Goal: Task Accomplishment & Management: Manage account settings

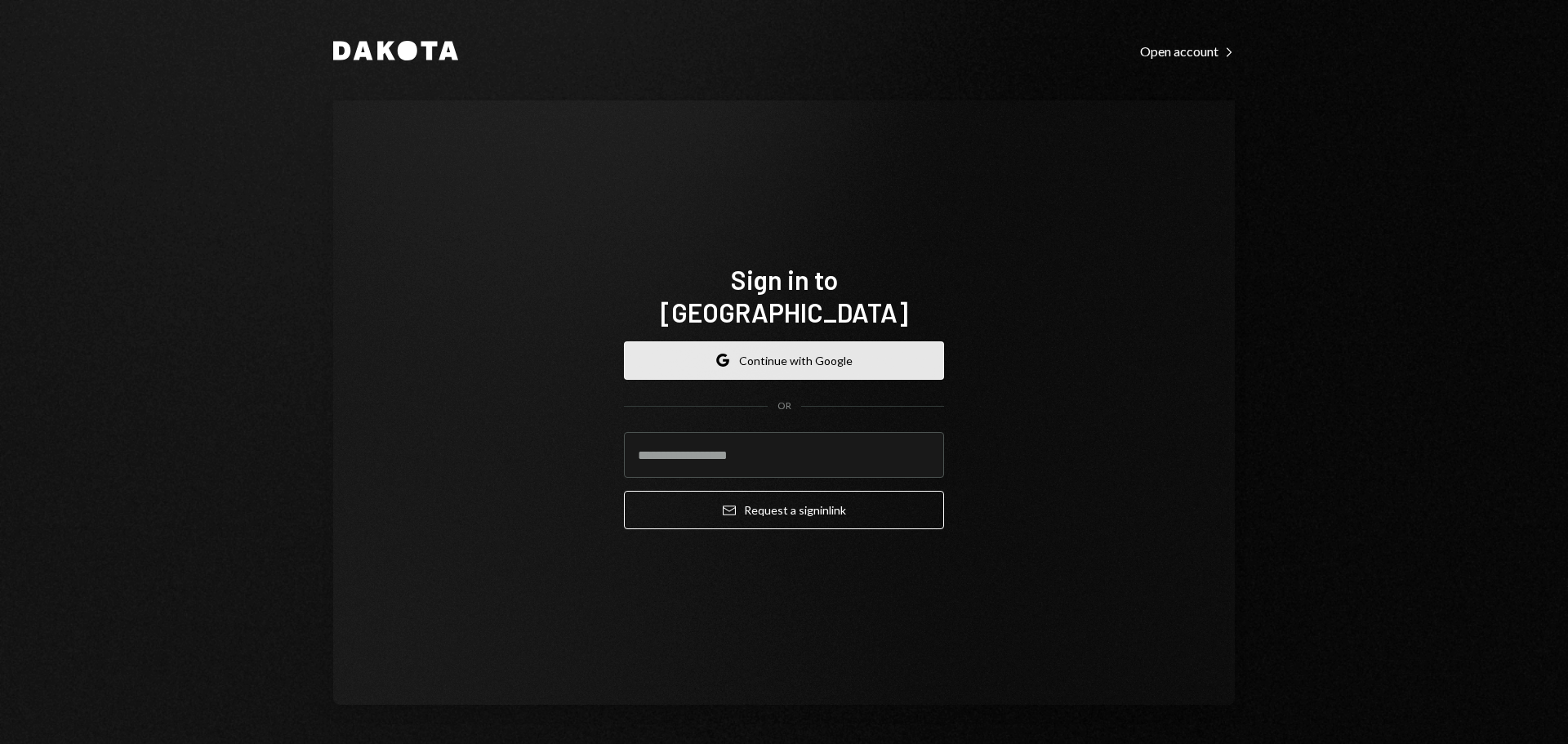
click at [748, 341] on button "Google Continue with Google" at bounding box center [784, 360] width 320 height 38
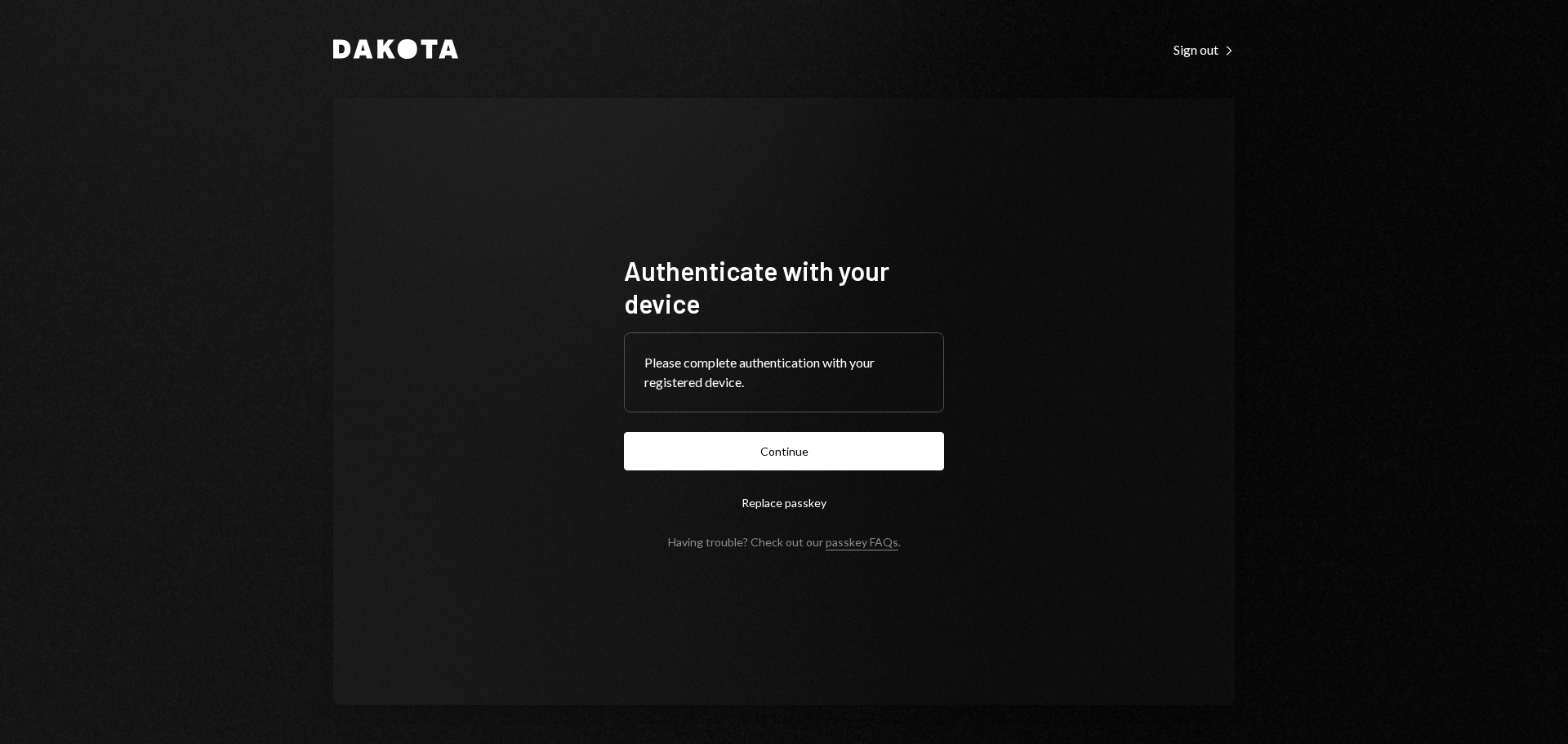
click at [735, 431] on form "Authenticate with your device Please complete authentication with your register…" at bounding box center [784, 401] width 320 height 295
click at [739, 451] on button "Continue" at bounding box center [784, 451] width 320 height 38
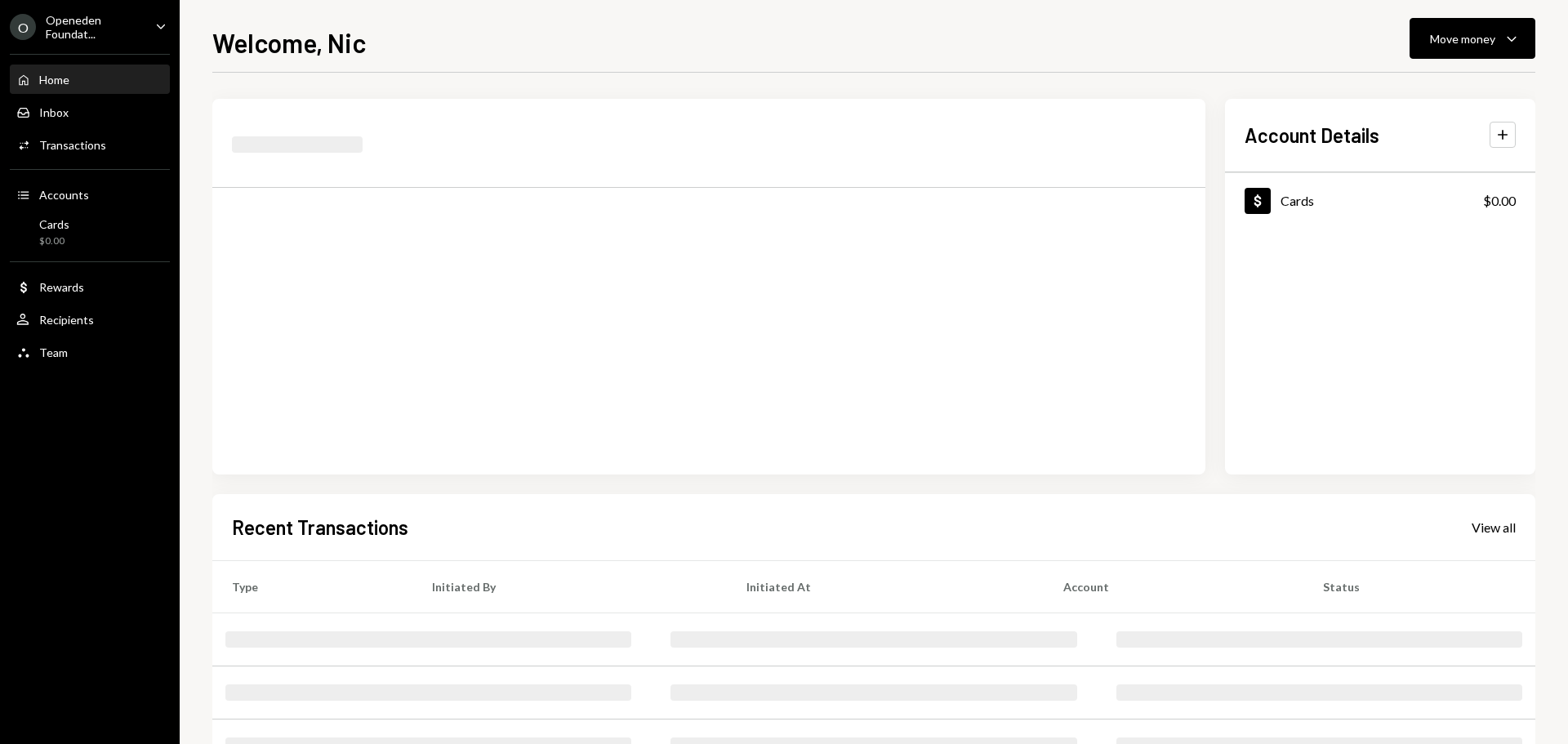
click at [67, 269] on div "Home Home Inbox Inbox Activities Transactions Accounts Accounts Cards $0.00 Dol…" at bounding box center [89, 207] width 179 height 326
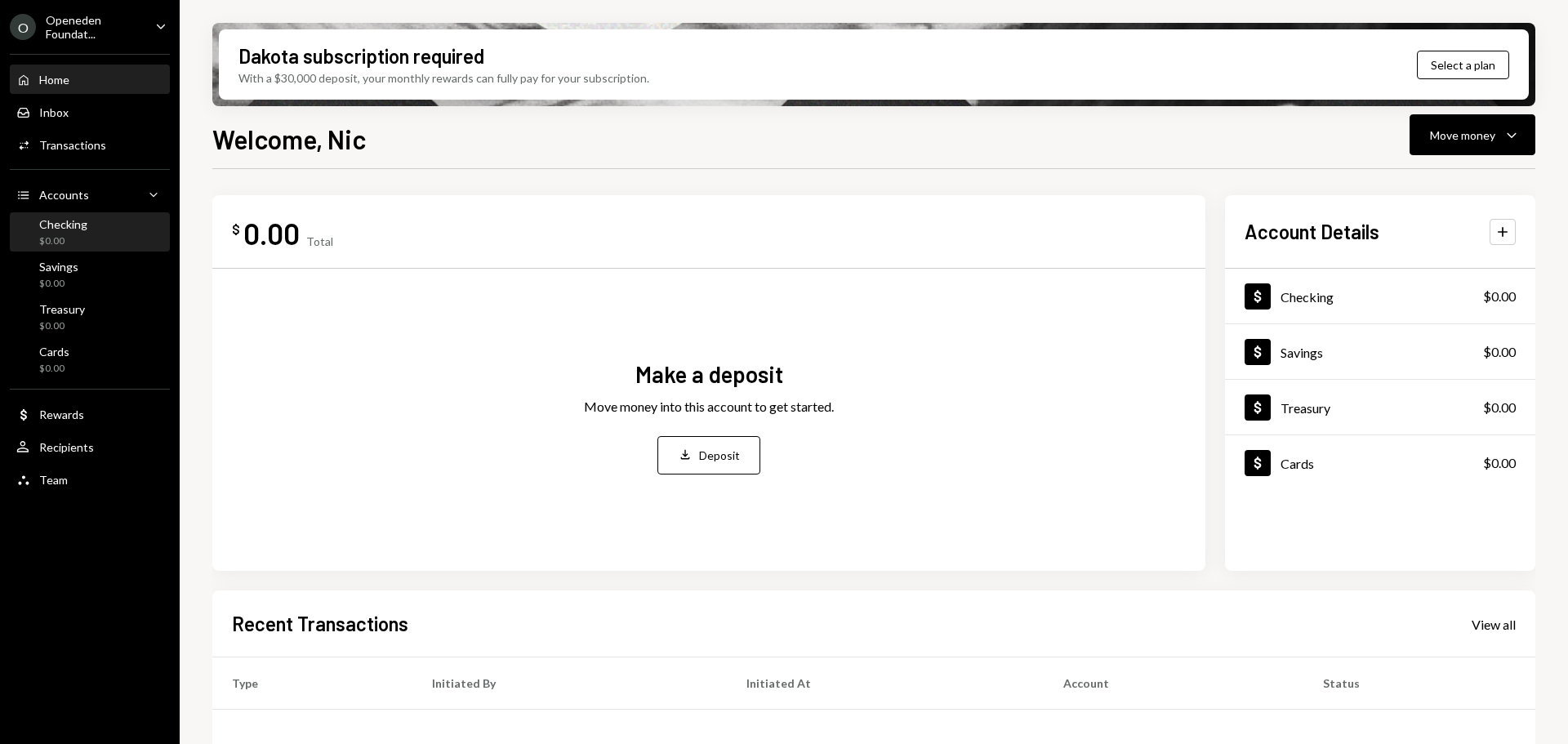
click at [75, 238] on div "$0.00" at bounding box center [63, 241] width 48 height 14
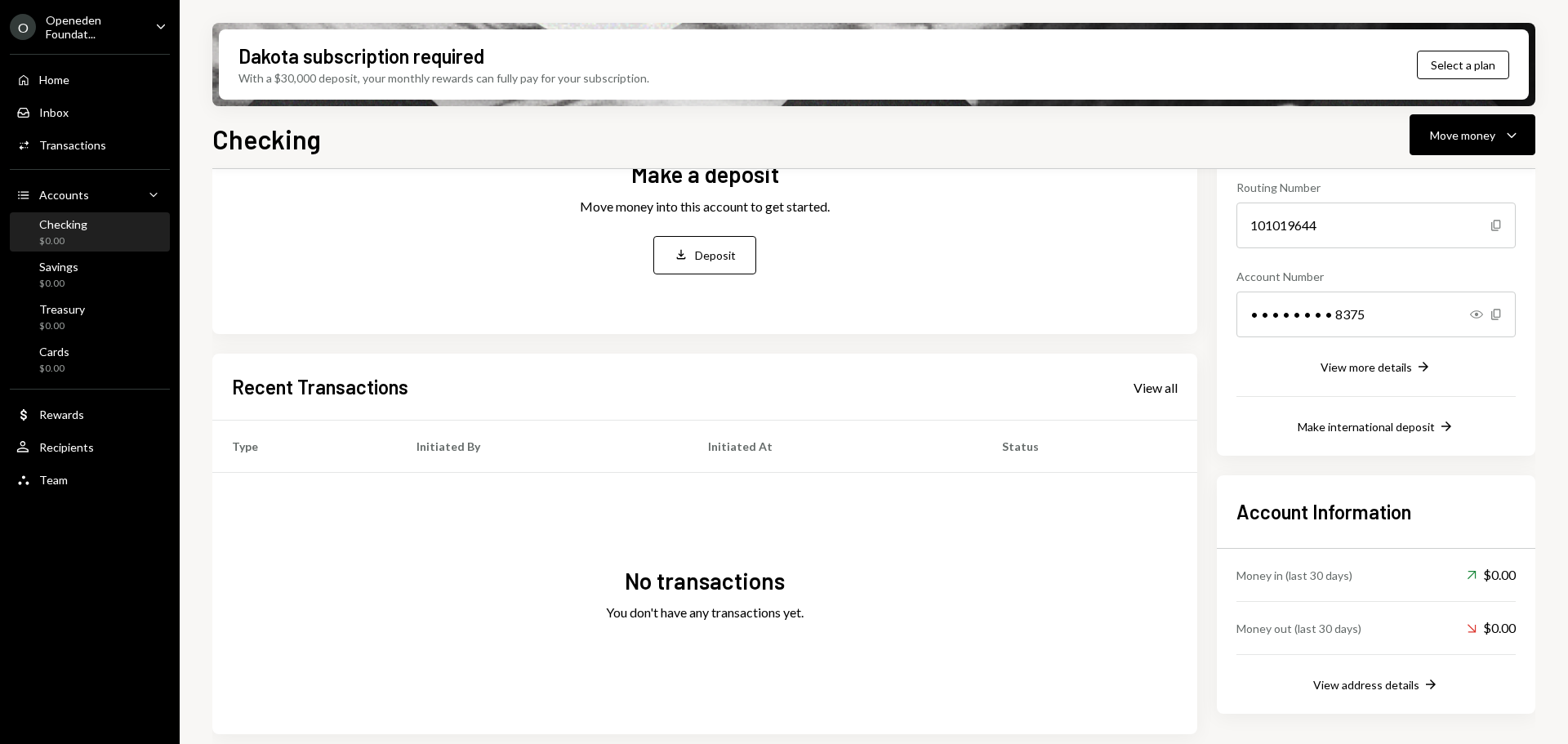
scroll to position [165, 0]
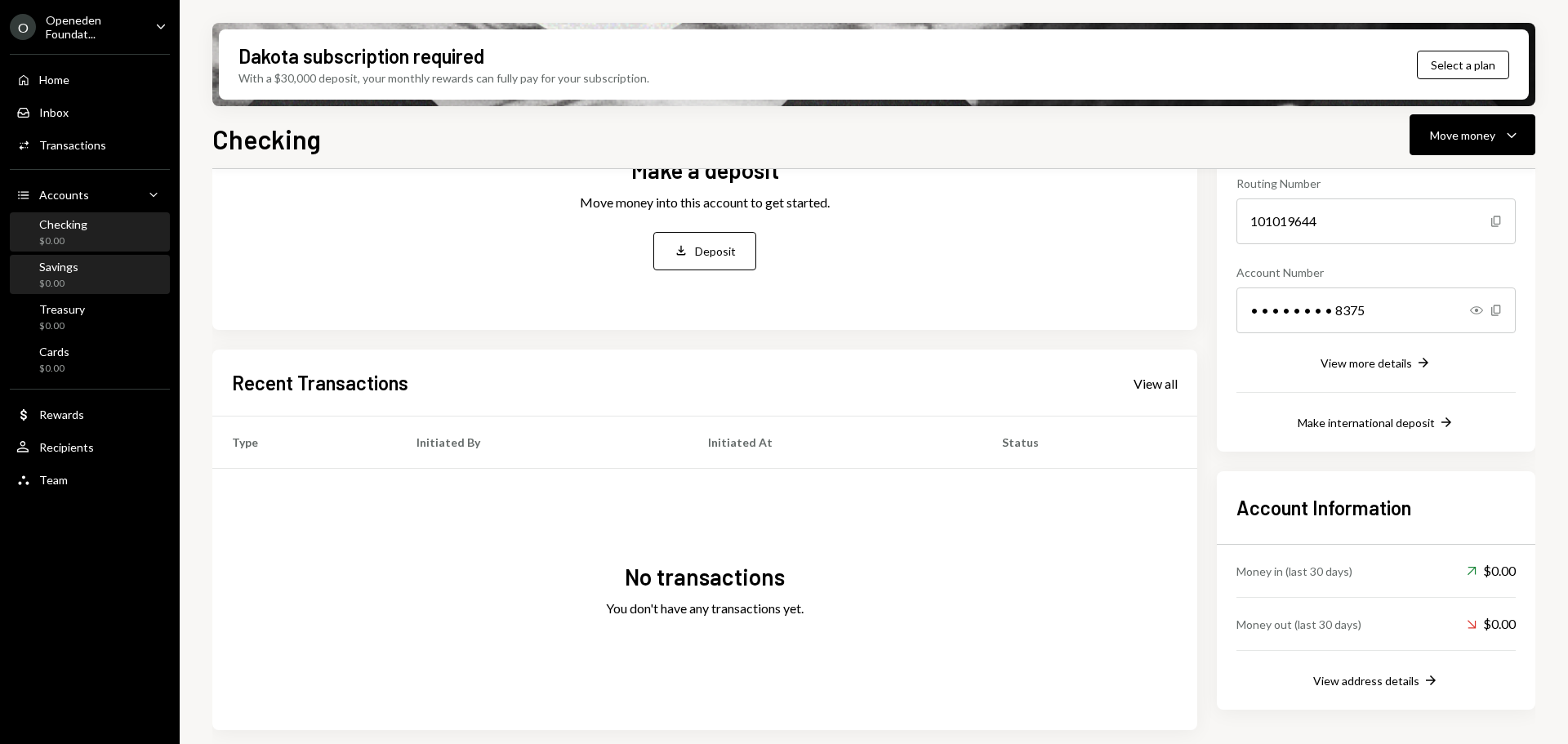
click at [102, 284] on div "Savings $0.00" at bounding box center [90, 275] width 147 height 31
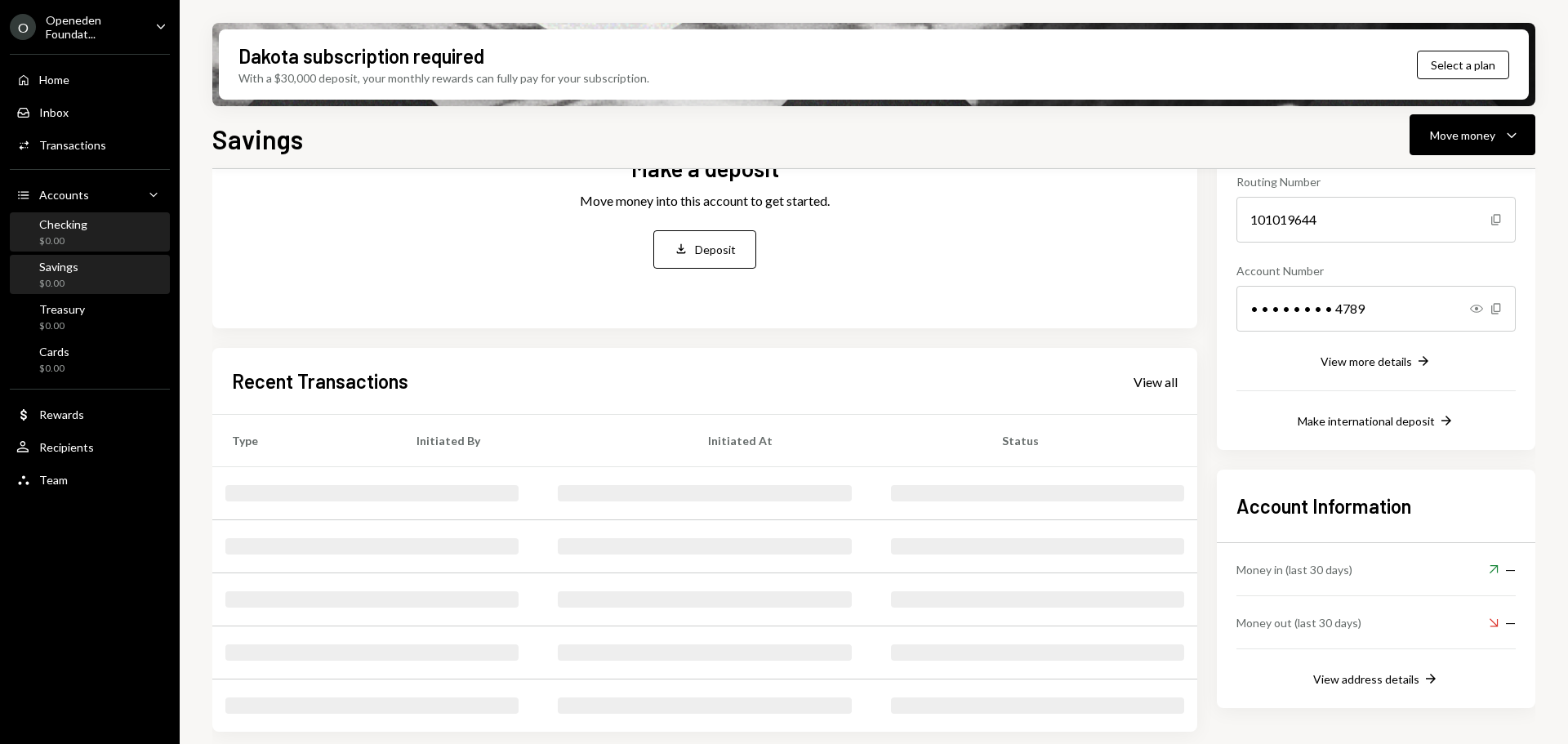
scroll to position [165, 0]
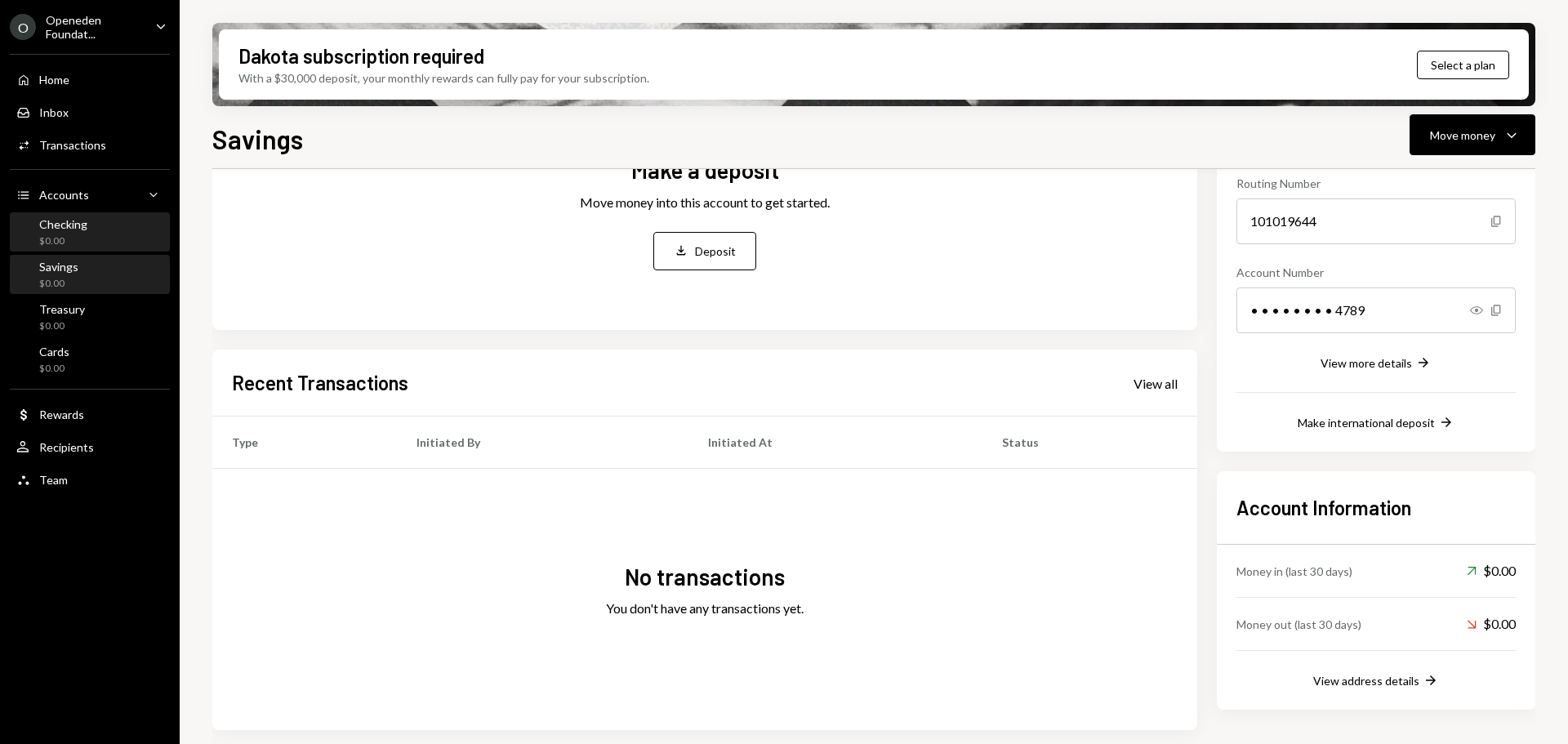
click at [104, 239] on div "Checking $0.00" at bounding box center [90, 232] width 147 height 31
click at [697, 241] on button "Deposit Deposit" at bounding box center [705, 250] width 103 height 38
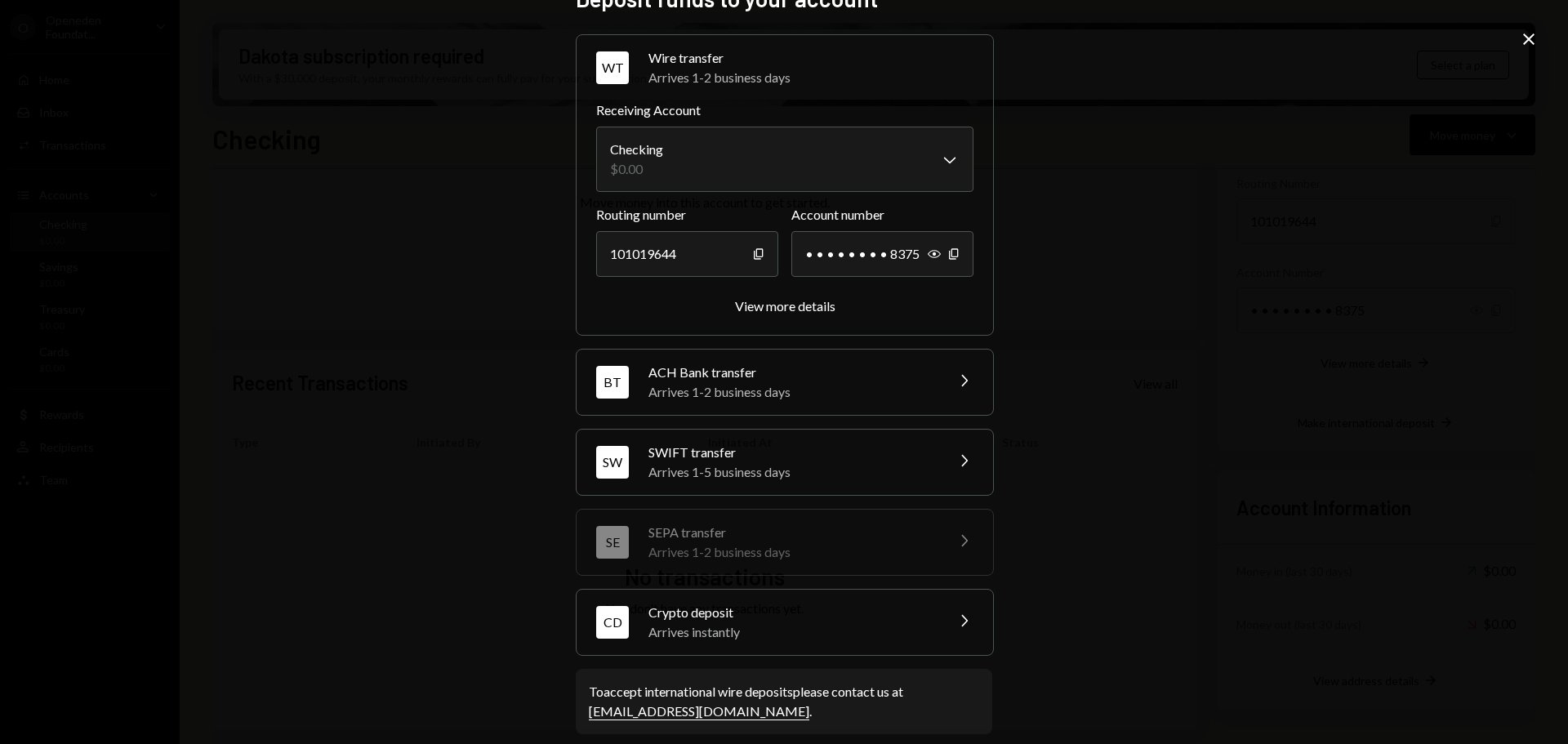
scroll to position [52, 0]
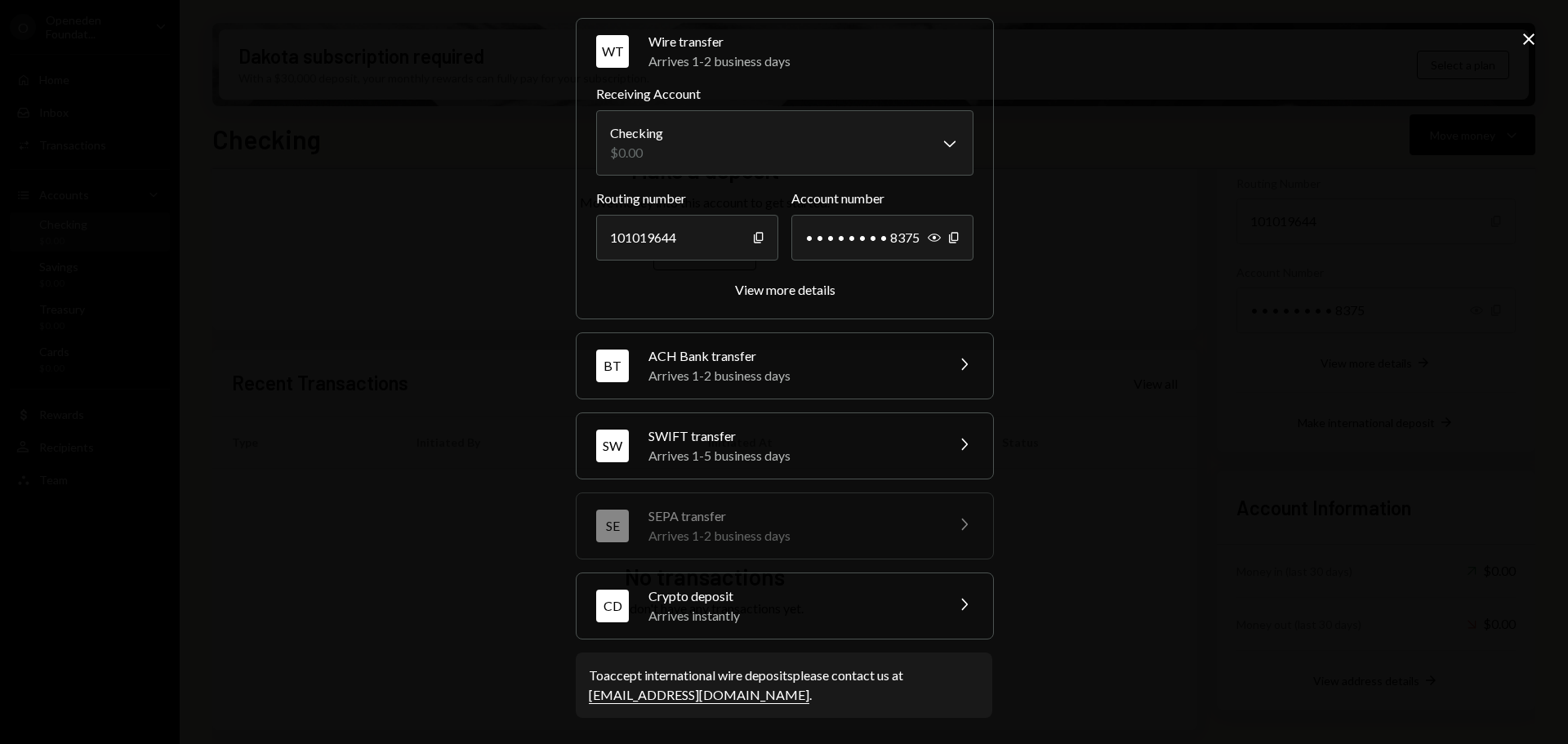
click at [913, 601] on div "Crypto deposit" at bounding box center [791, 596] width 286 height 20
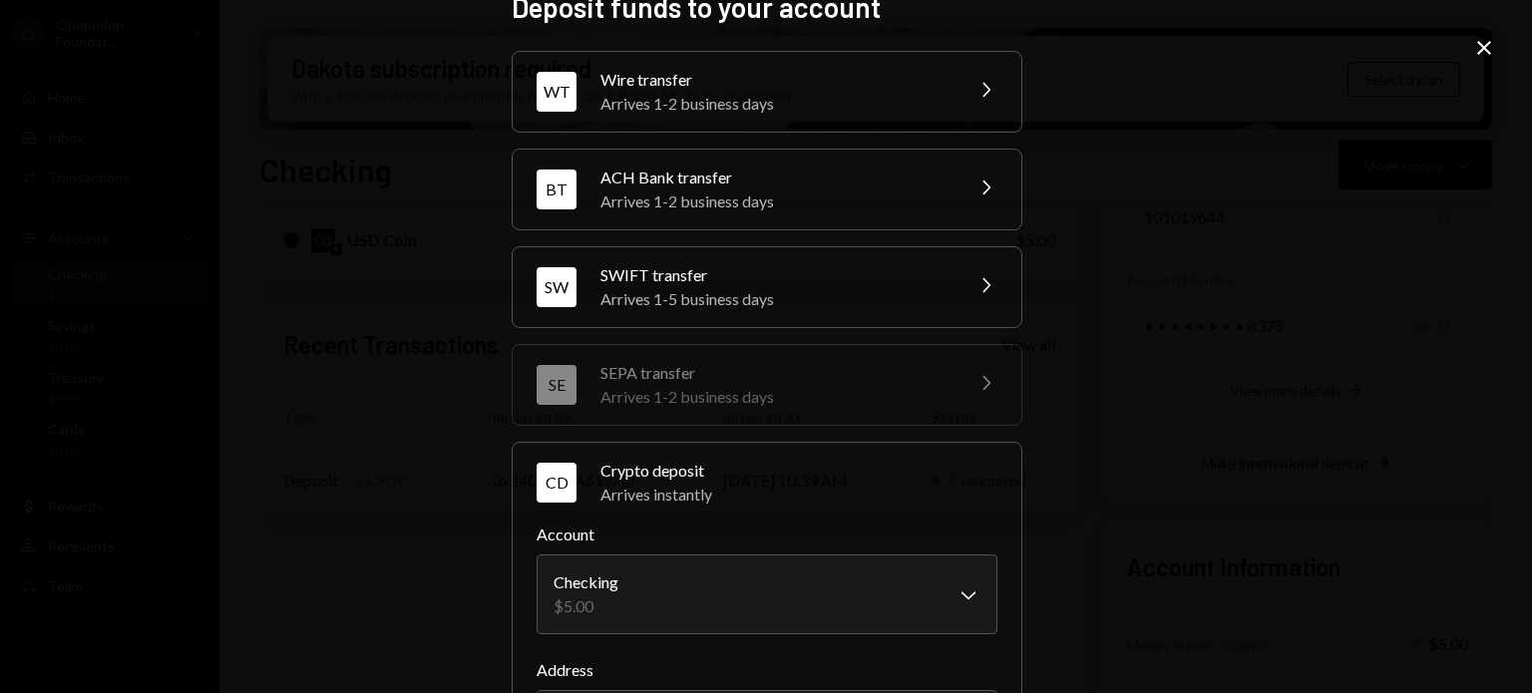
scroll to position [0, 0]
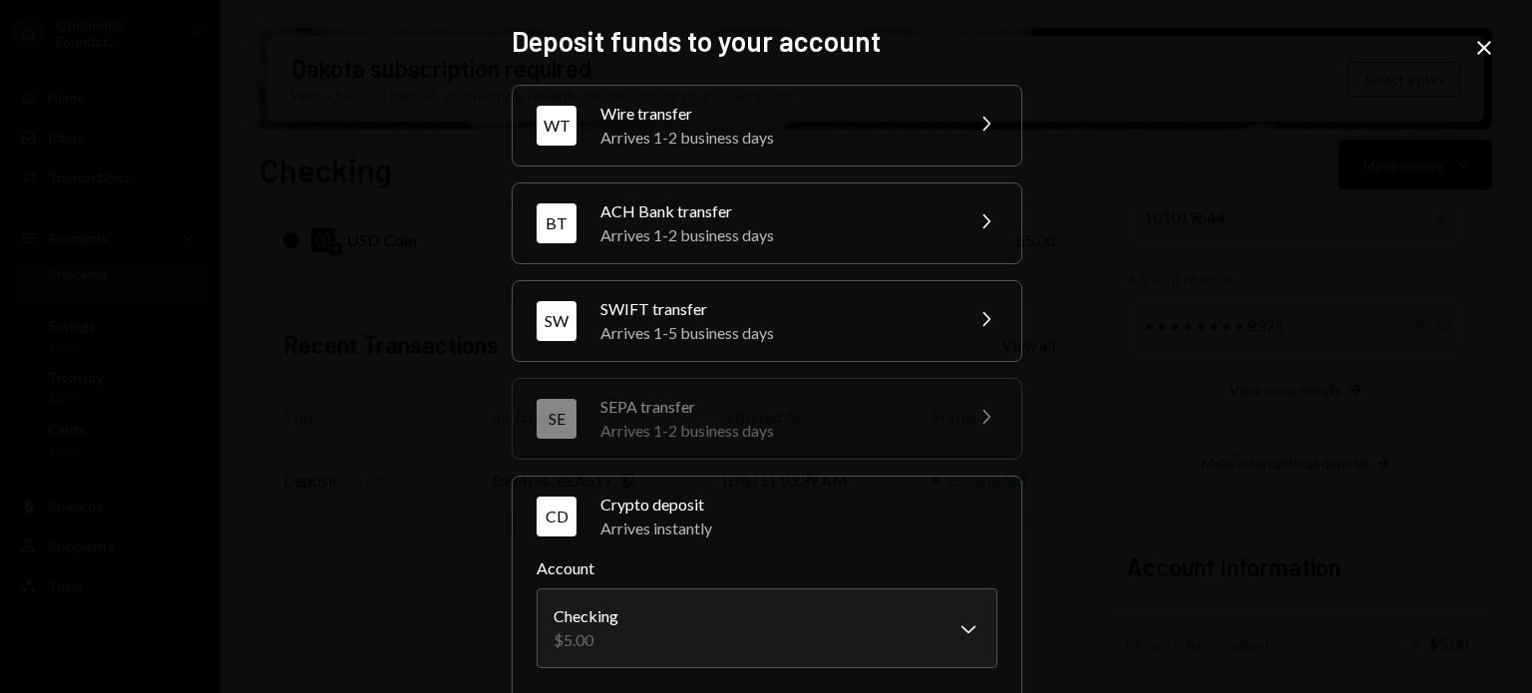
click at [1478, 45] on icon "Close" at bounding box center [1484, 48] width 24 height 24
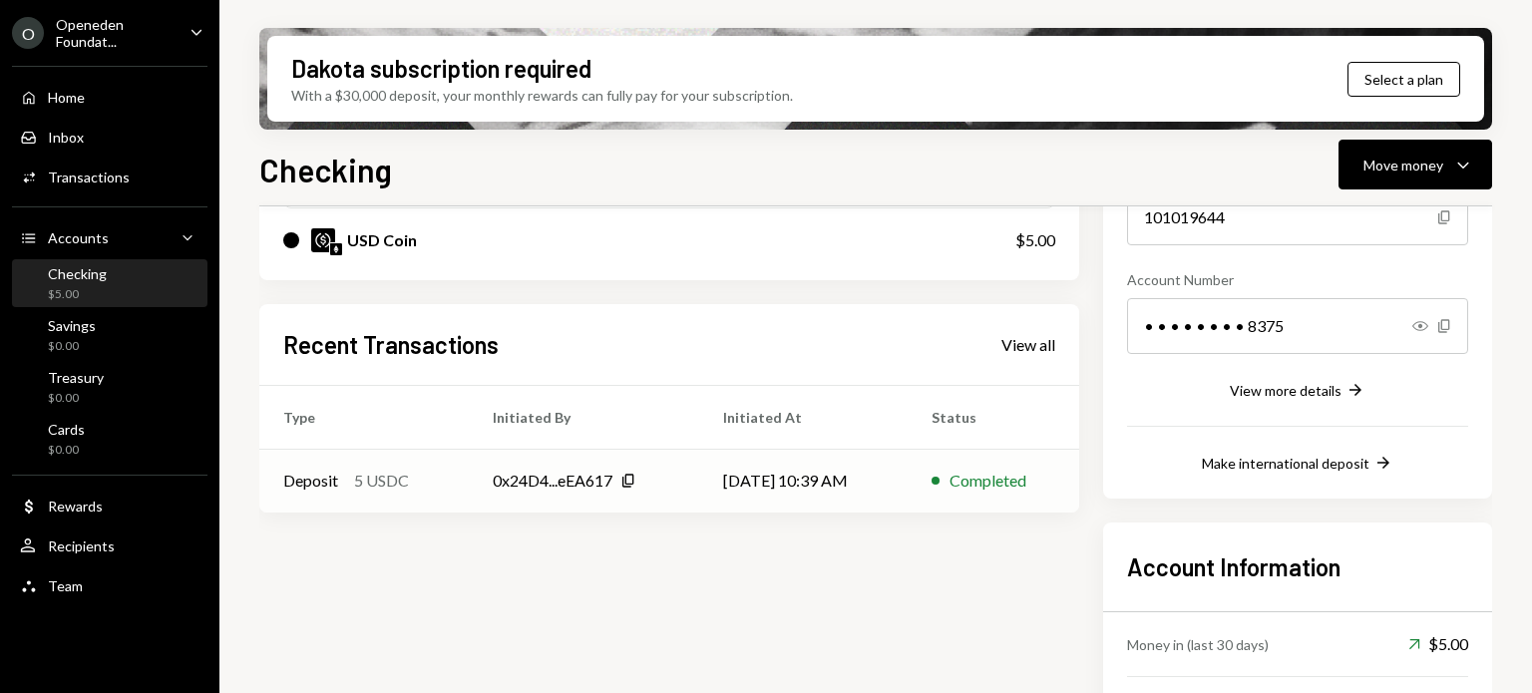
click at [912, 474] on td "Completed" at bounding box center [994, 481] width 172 height 64
